Goal: Task Accomplishment & Management: Use online tool/utility

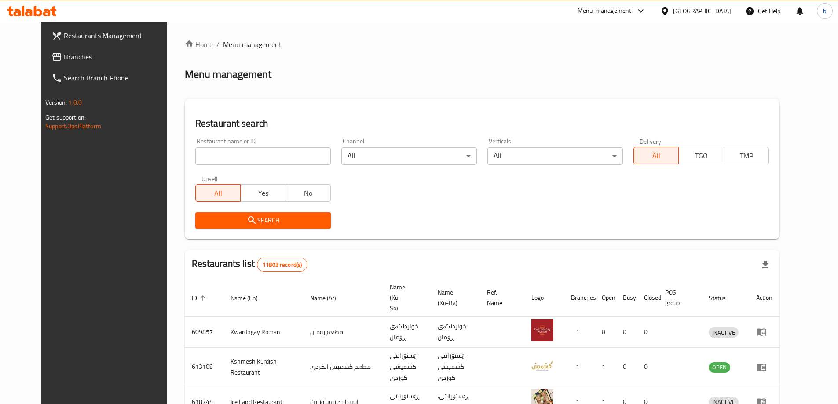
click at [44, 2] on div at bounding box center [32, 11] width 64 height 18
click at [51, 7] on icon at bounding box center [32, 11] width 50 height 11
click at [64, 59] on span "Branches" at bounding box center [119, 56] width 110 height 11
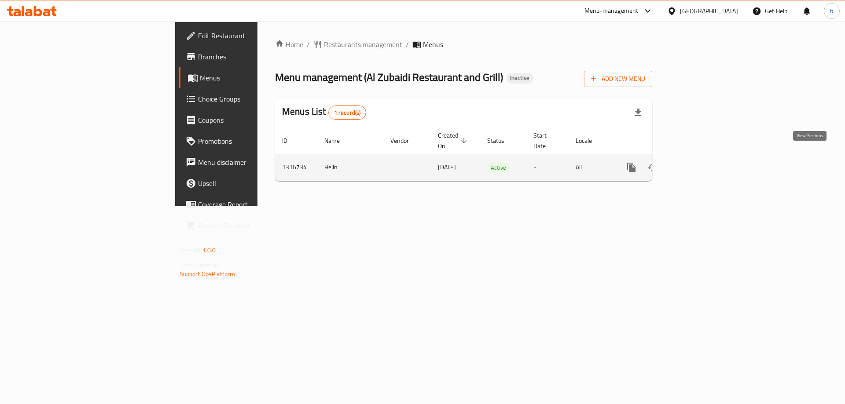
click at [700, 162] on icon "enhanced table" at bounding box center [694, 167] width 11 height 11
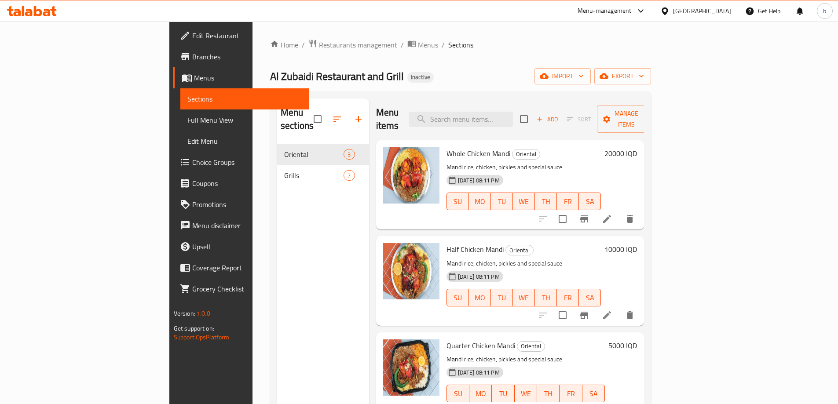
click at [187, 124] on span "Full Menu View" at bounding box center [244, 120] width 115 height 11
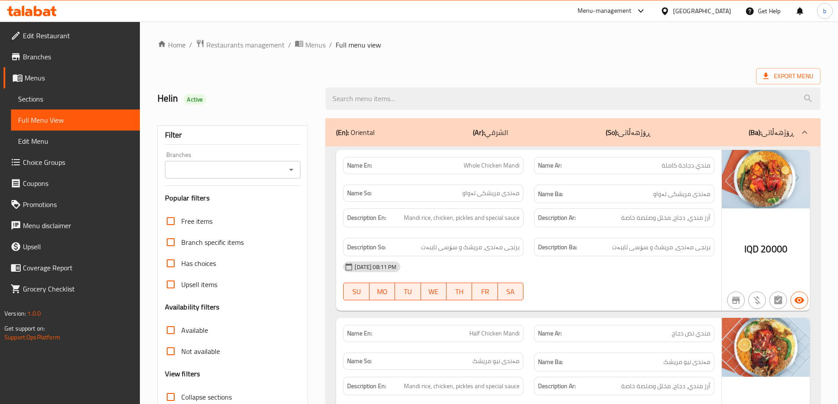
click at [292, 169] on icon "Open" at bounding box center [291, 170] width 11 height 11
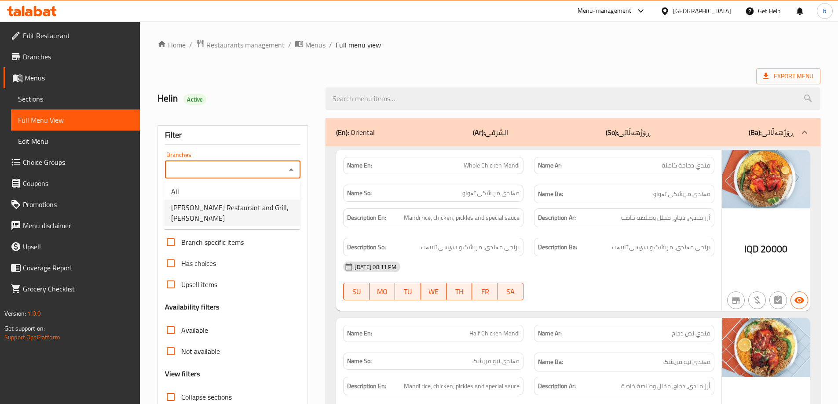
click at [234, 214] on li "Al Zubaidi Restaurant and Grill, Al Zubair" at bounding box center [232, 213] width 136 height 26
type input "Al Zubaidi Restaurant and Grill, Al Zubair"
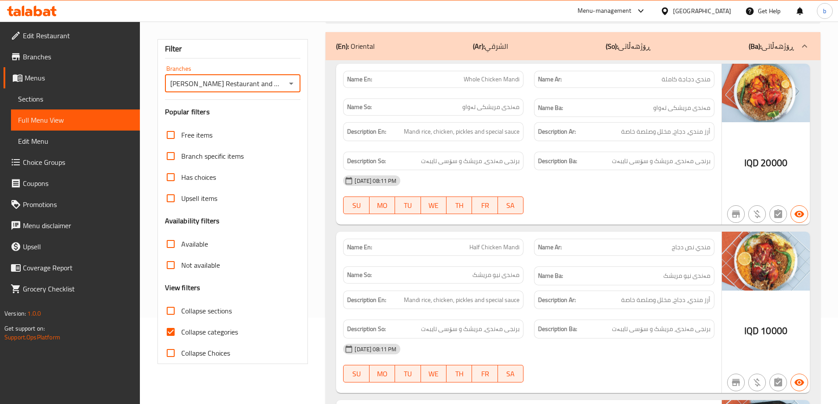
scroll to position [103, 0]
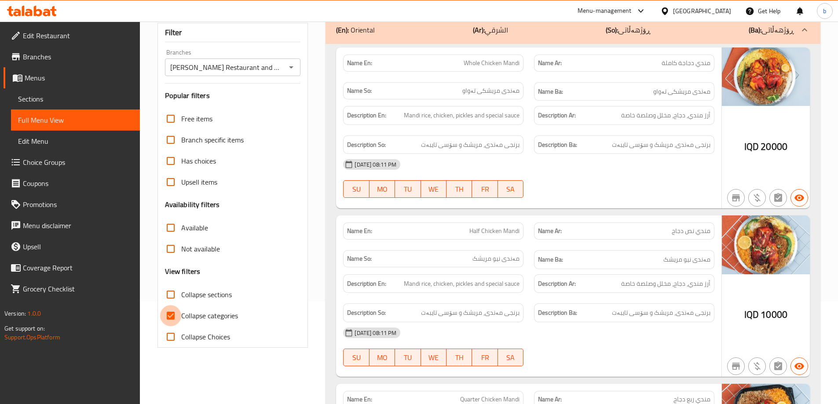
click at [168, 314] on input "Collapse categories" at bounding box center [170, 315] width 21 height 21
checkbox input "false"
